Goal: Task Accomplishment & Management: Manage account settings

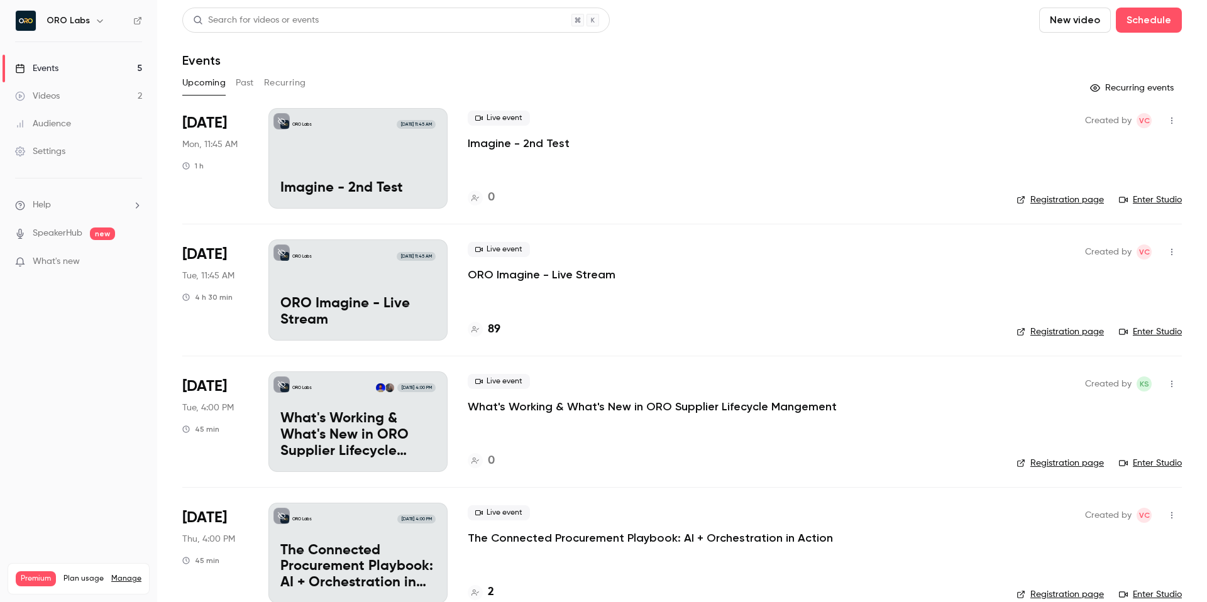
click at [565, 282] on p "ORO Imagine - Live Stream" at bounding box center [542, 274] width 148 height 15
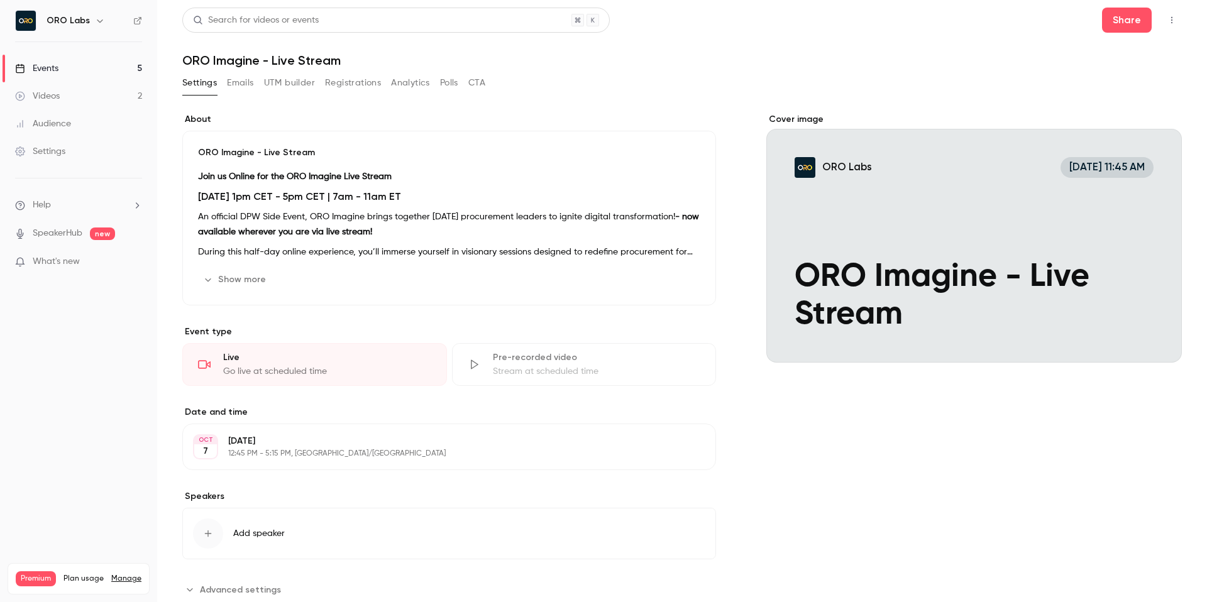
click at [356, 82] on button "Registrations" at bounding box center [353, 83] width 56 height 20
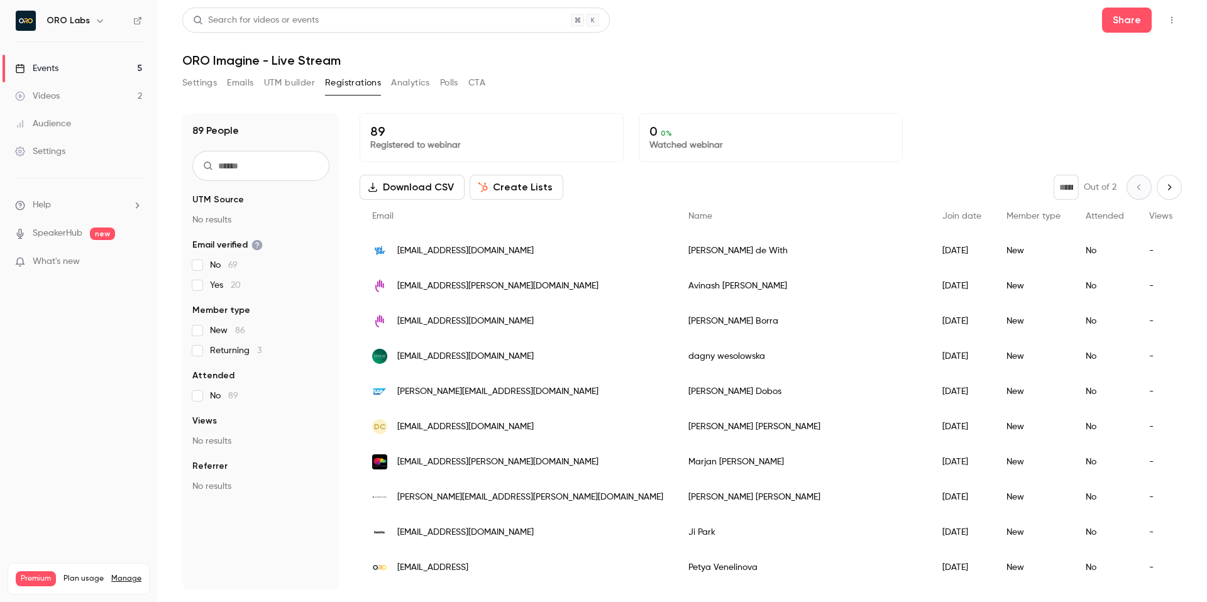
click at [263, 170] on input "text" at bounding box center [260, 166] width 137 height 30
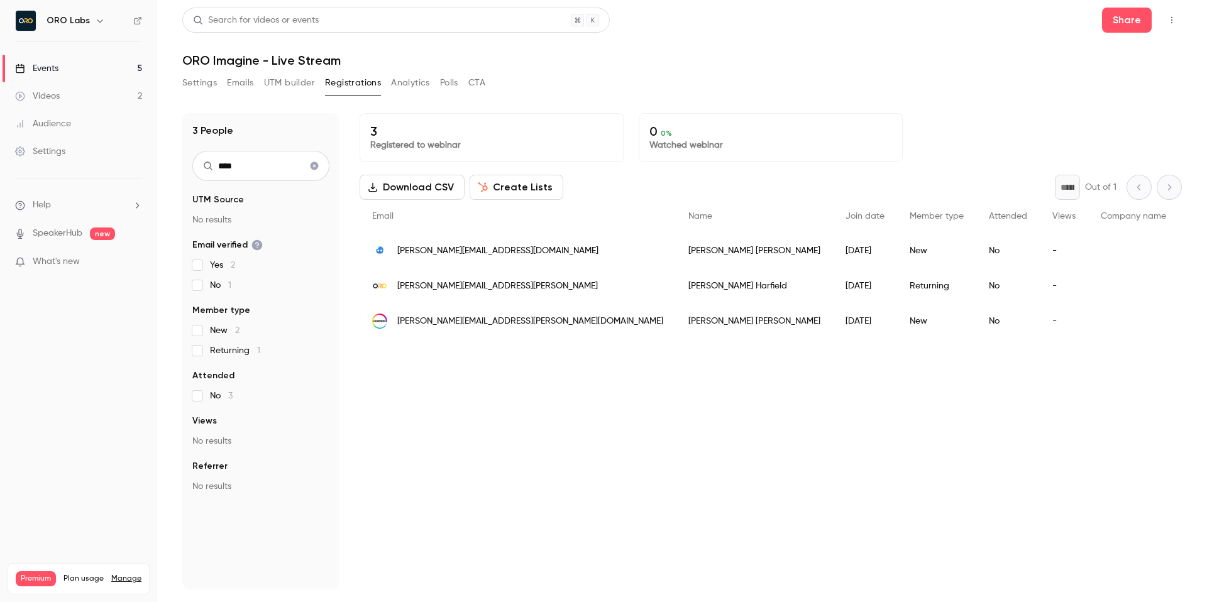
type input "***"
click at [457, 251] on span "[PERSON_NAME][EMAIL_ADDRESS][DOMAIN_NAME]" at bounding box center [497, 250] width 201 height 13
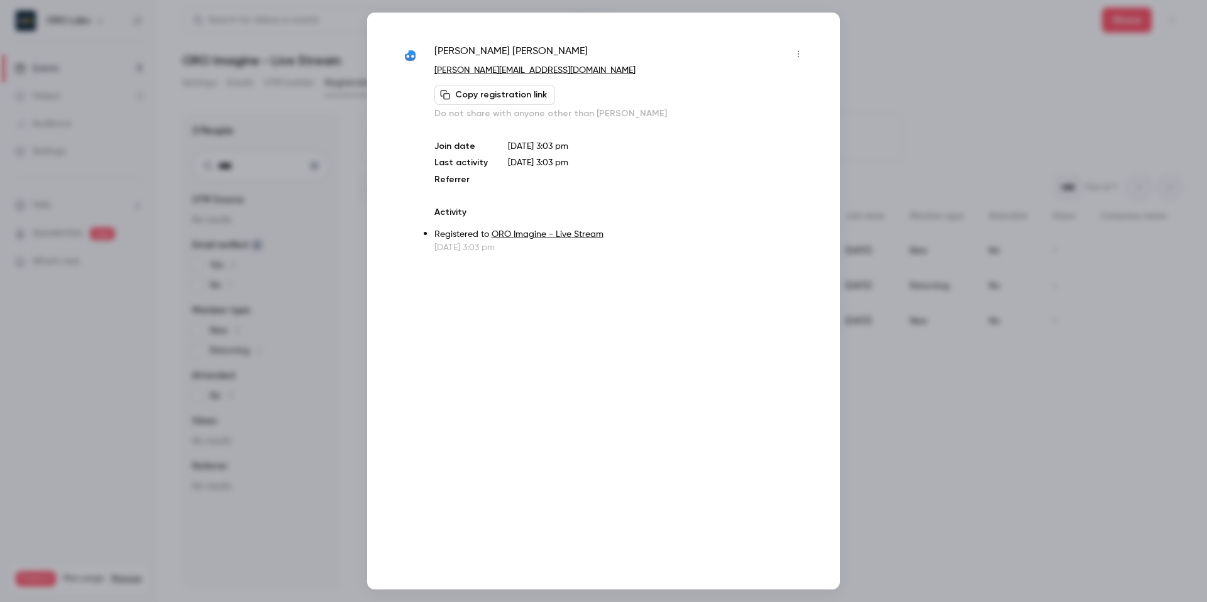
click at [799, 64] on p "[PERSON_NAME][EMAIL_ADDRESS][DOMAIN_NAME]" at bounding box center [621, 70] width 374 height 13
click at [799, 50] on icon "button" at bounding box center [798, 54] width 10 height 9
